Goal: Task Accomplishment & Management: Use online tool/utility

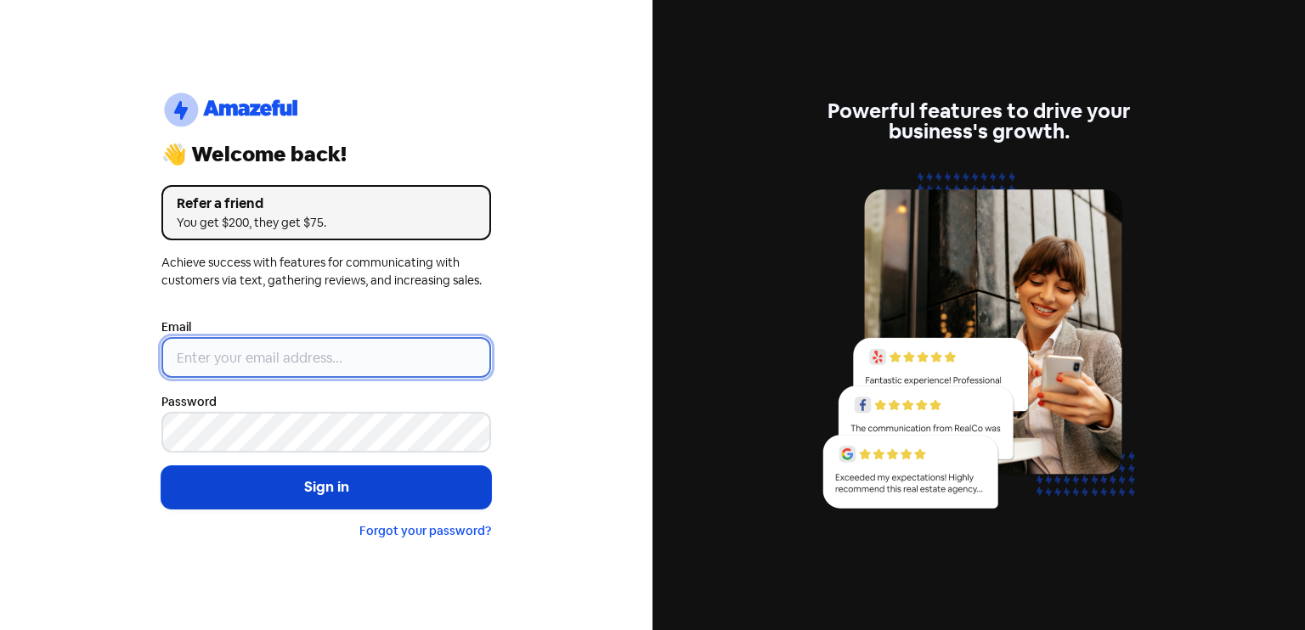
type input "[EMAIL_ADDRESS][DOMAIN_NAME]"
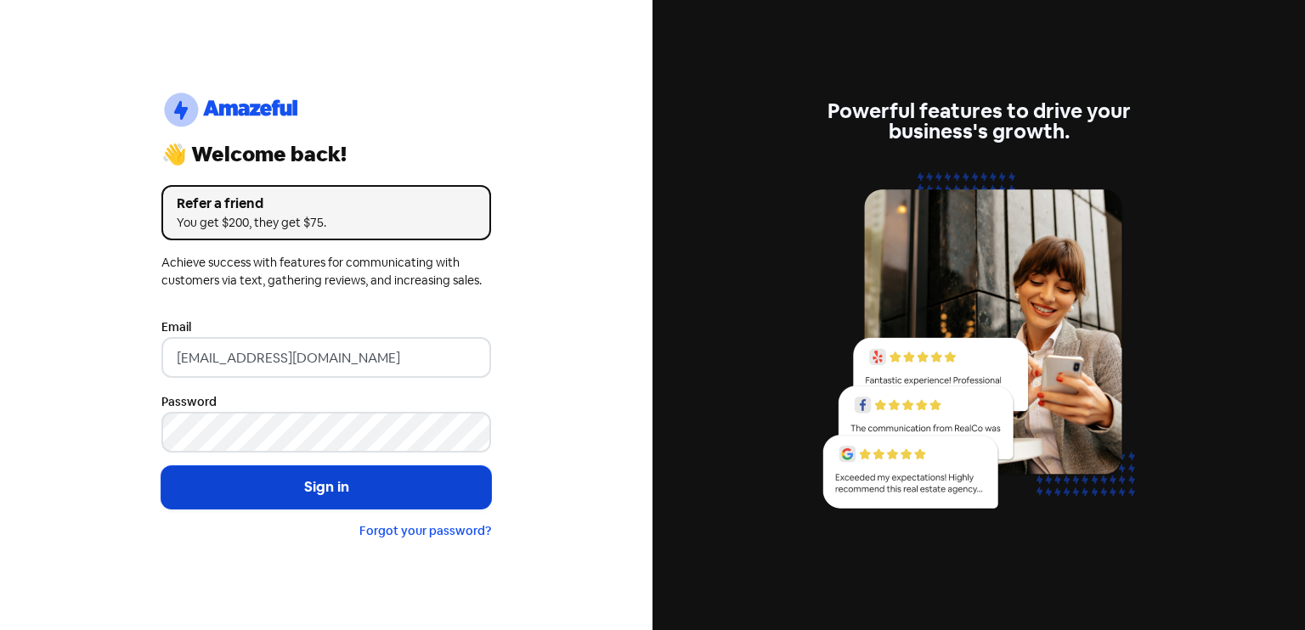
click at [326, 482] on button "Sign in" at bounding box center [326, 487] width 330 height 42
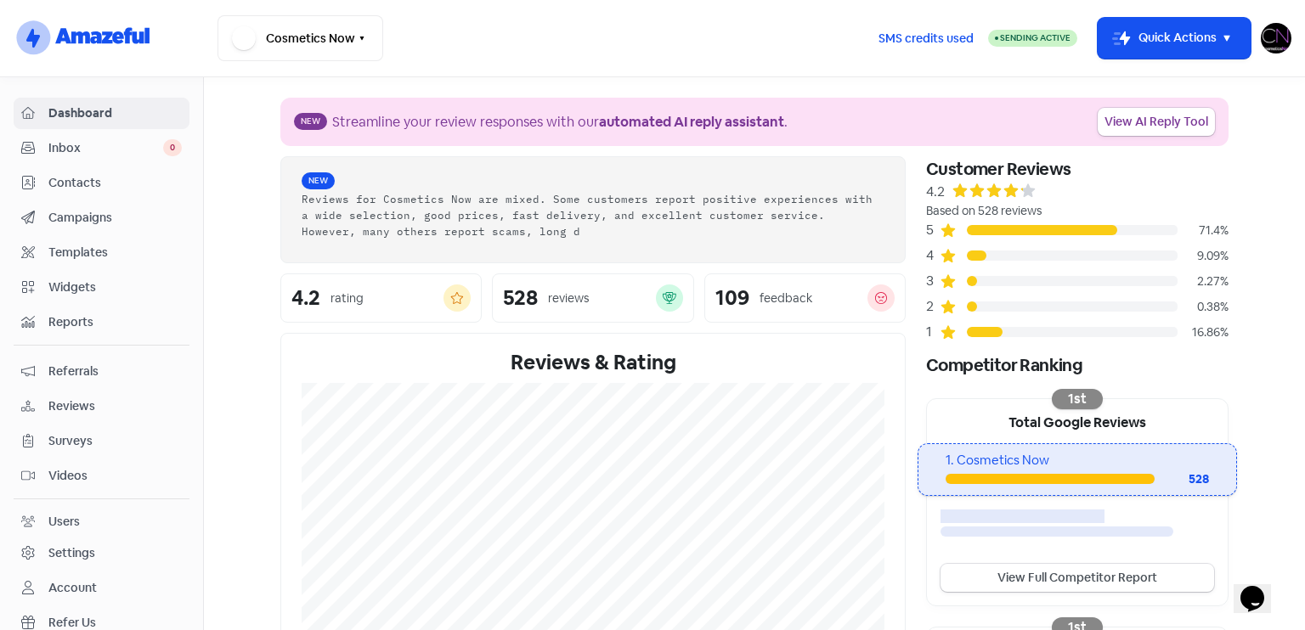
click at [100, 399] on span "Reviews" at bounding box center [114, 407] width 133 height 18
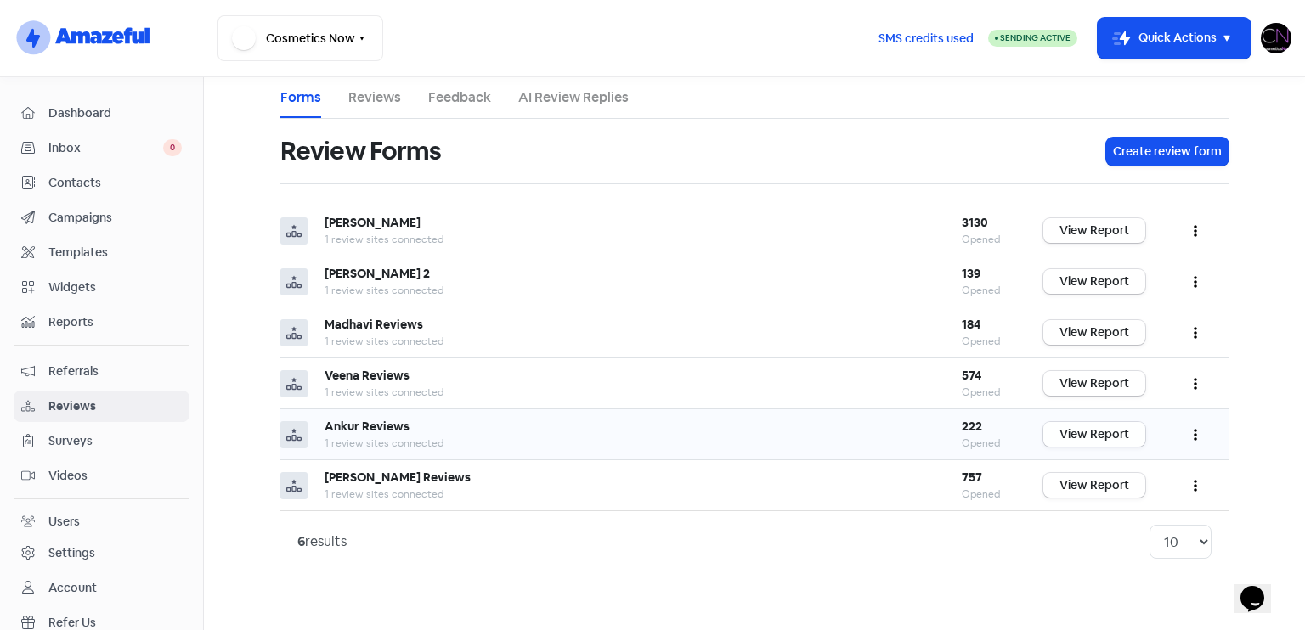
click at [1129, 431] on link "View Report" at bounding box center [1094, 434] width 102 height 25
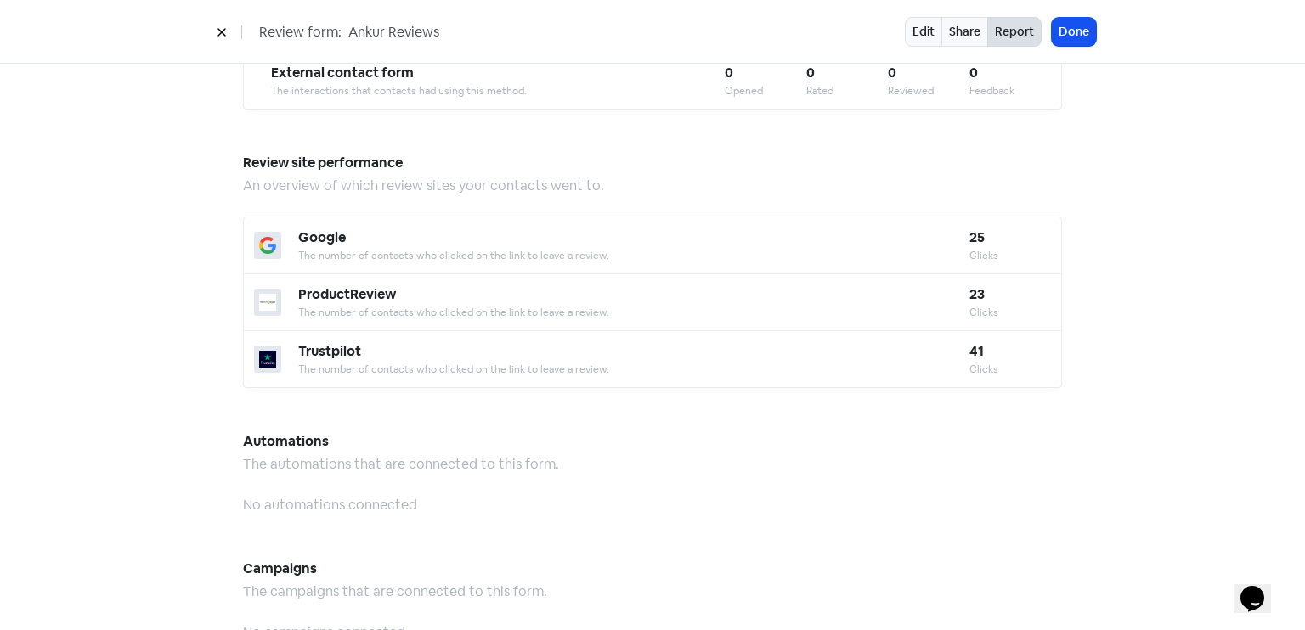
scroll to position [1487, 0]
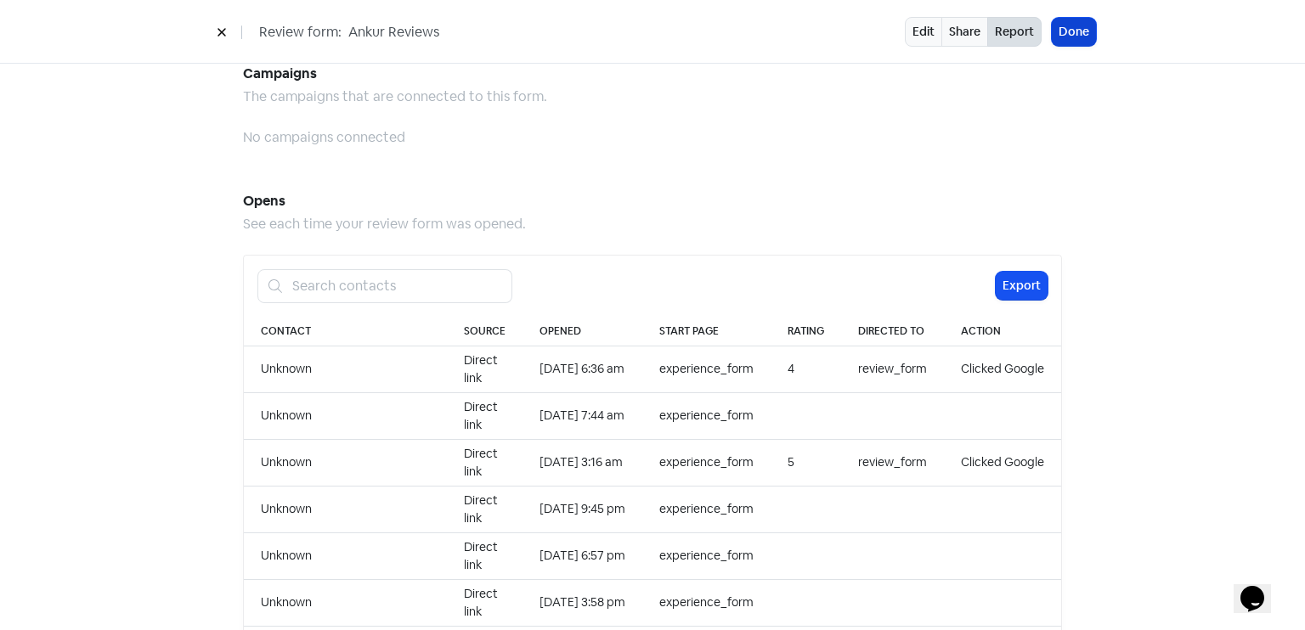
click at [1091, 31] on button "Done" at bounding box center [1074, 32] width 44 height 28
